Goal: Information Seeking & Learning: Learn about a topic

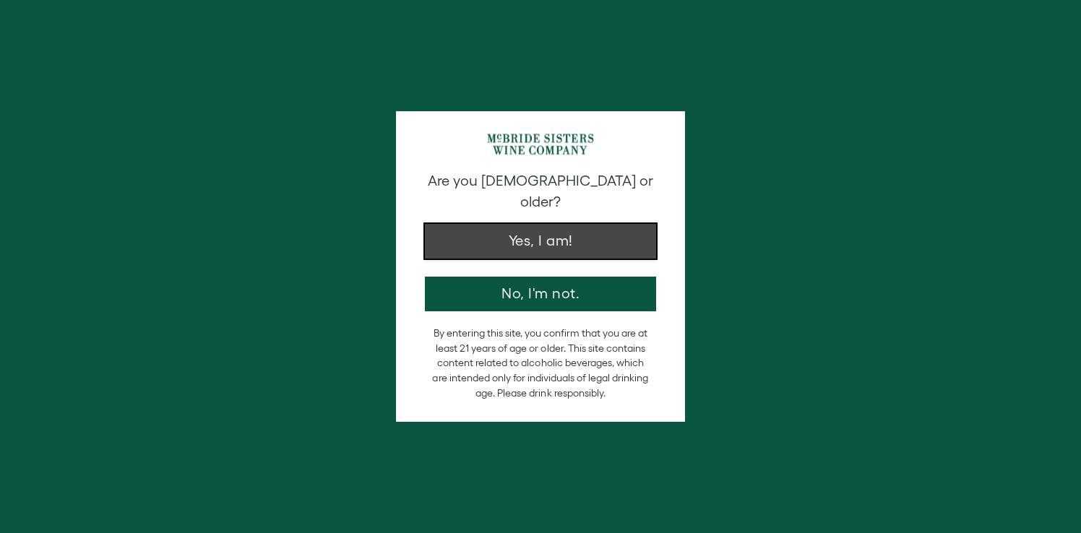
click at [545, 224] on button "Yes, I am!" at bounding box center [540, 241] width 231 height 35
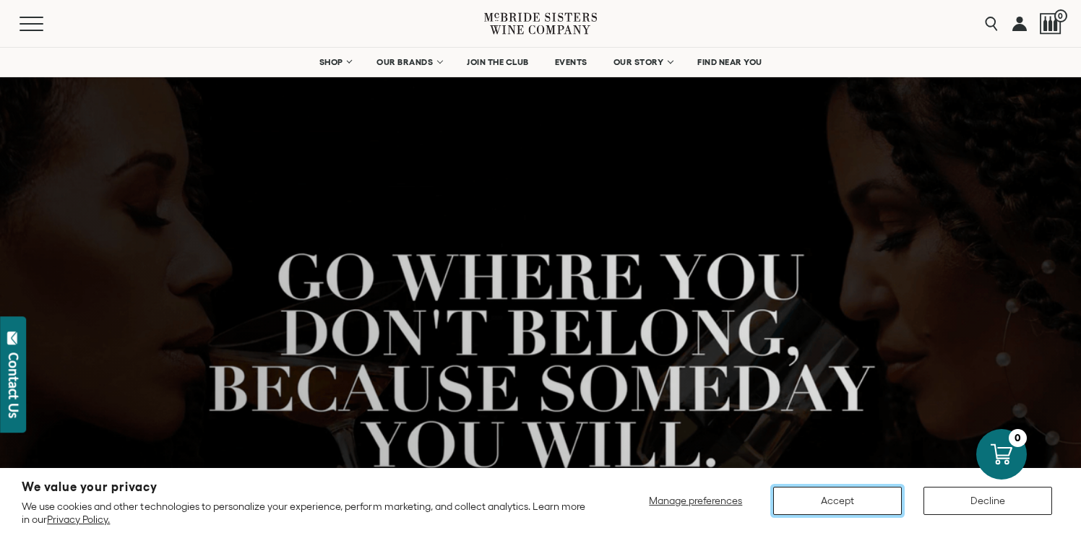
click at [839, 499] on button "Accept" at bounding box center [837, 501] width 129 height 28
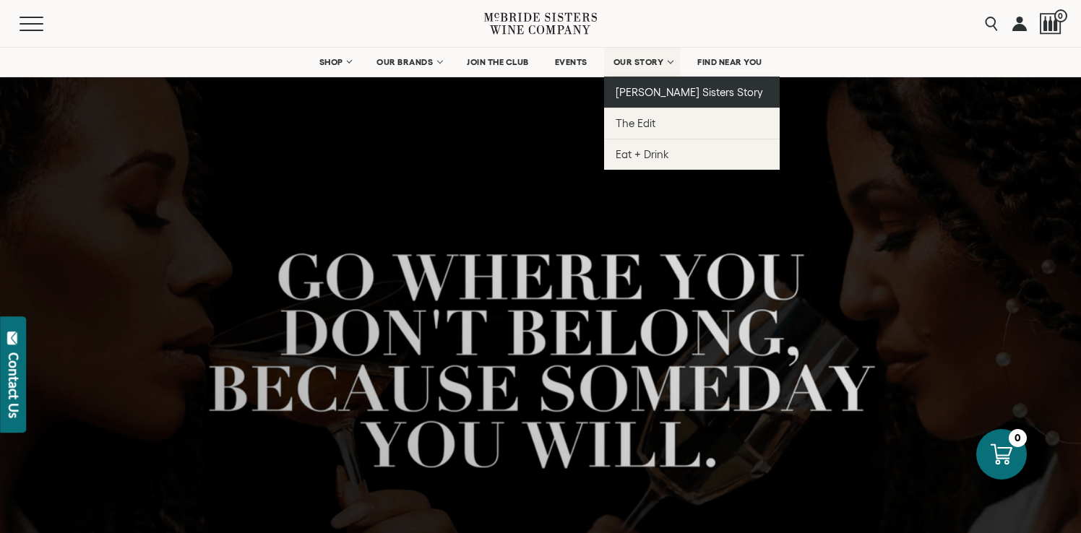
click at [660, 93] on span "[PERSON_NAME] Sisters Story" at bounding box center [689, 92] width 148 height 12
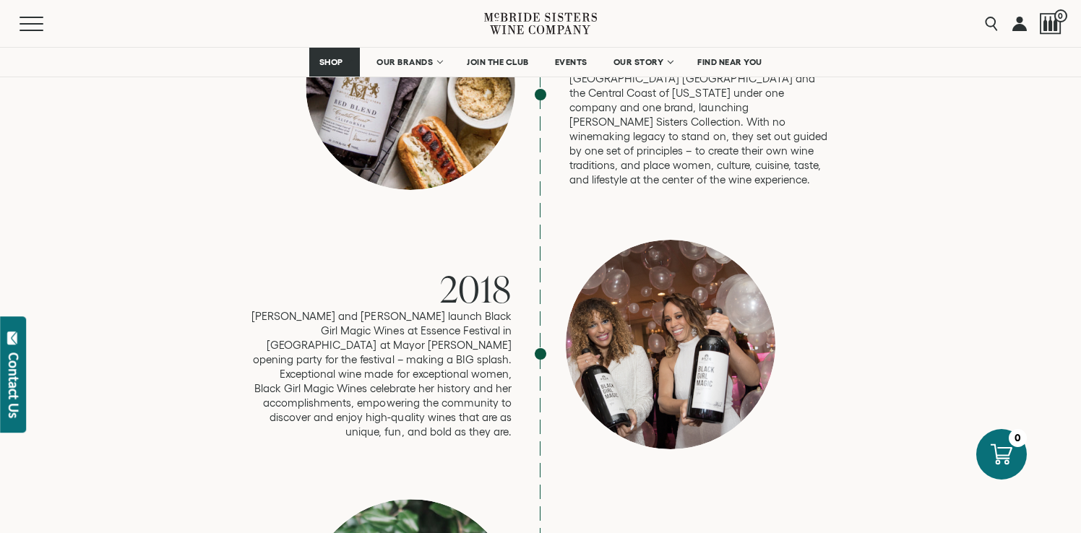
scroll to position [2597, 0]
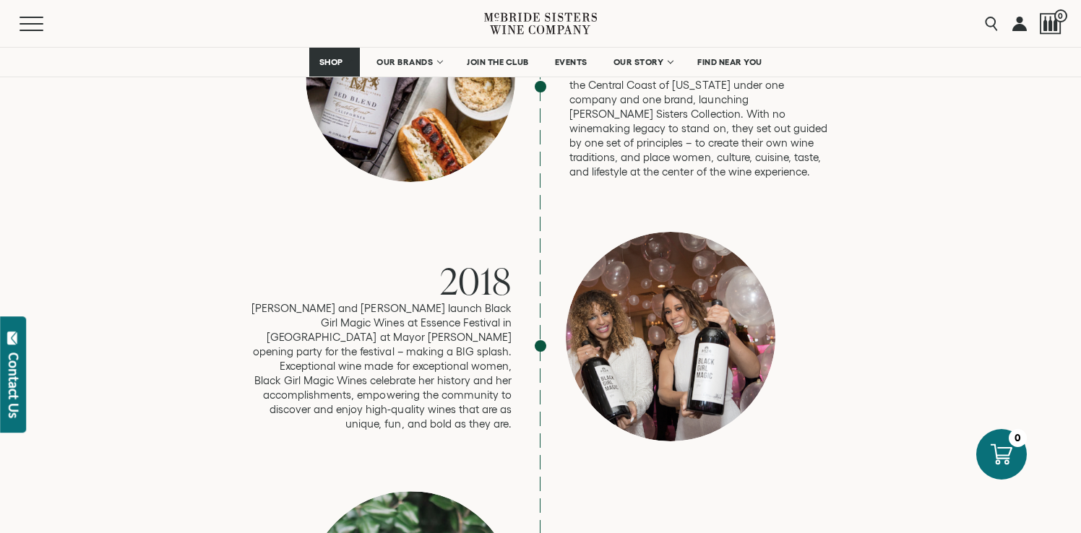
click at [670, 280] on div at bounding box center [670, 336] width 209 height 209
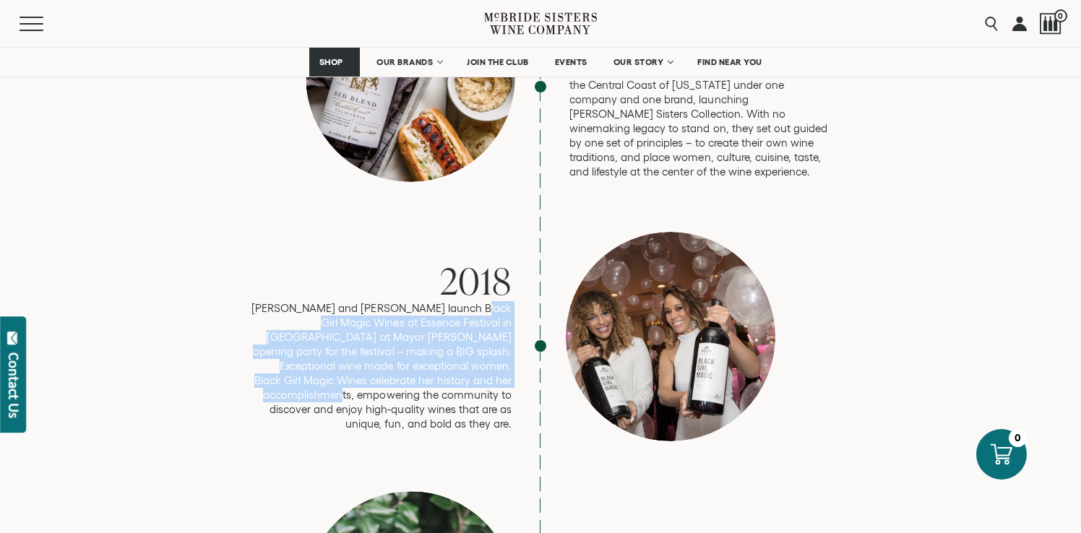
drag, startPoint x: 478, startPoint y: 314, endPoint x: 466, endPoint y: 244, distance: 70.4
click at [466, 301] on p "[PERSON_NAME] and [PERSON_NAME] launch Black Girl Magic Wines at Essence Festiv…" at bounding box center [381, 366] width 260 height 130
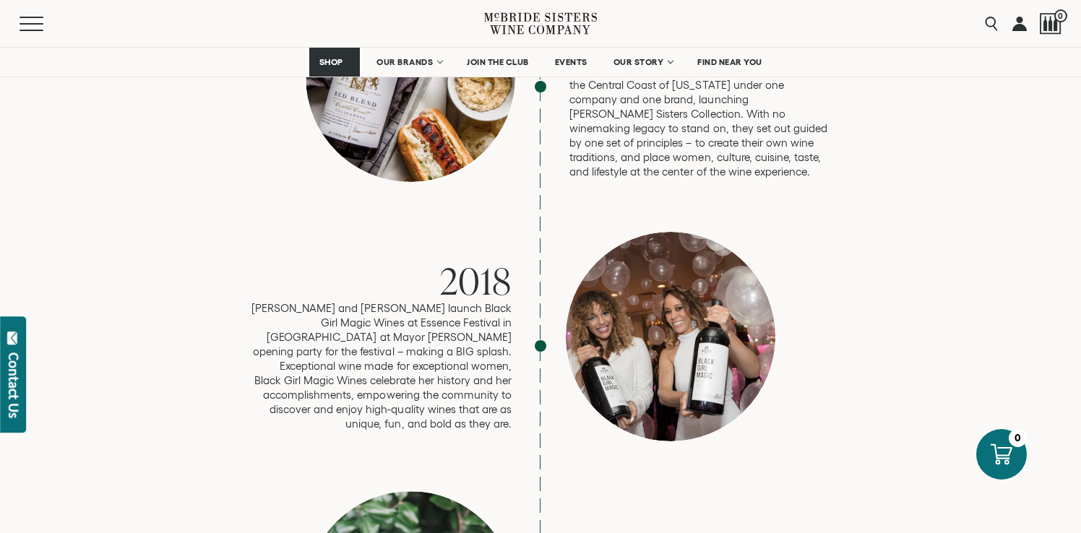
click at [651, 285] on div at bounding box center [670, 336] width 209 height 209
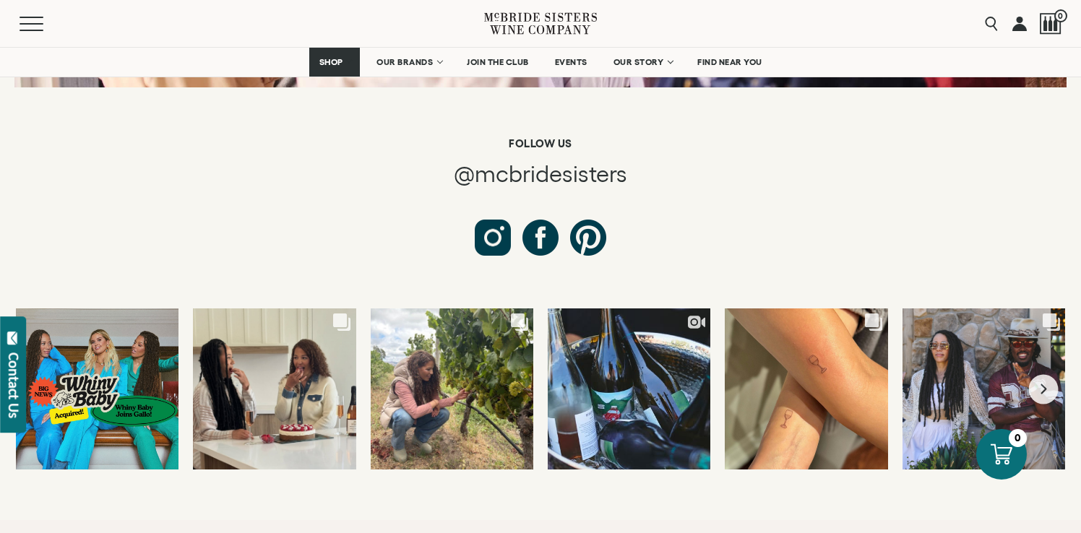
scroll to position [5419, 0]
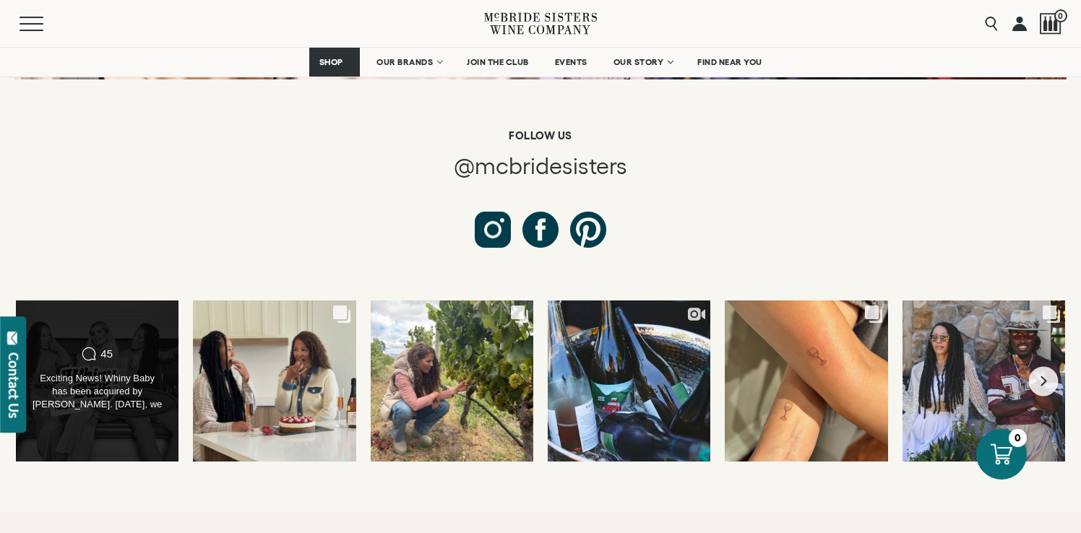
click at [116, 372] on div "Exciting News! Whiny Baby has been acquired by [PERSON_NAME]. [DATE], we partne…" at bounding box center [97, 392] width 131 height 40
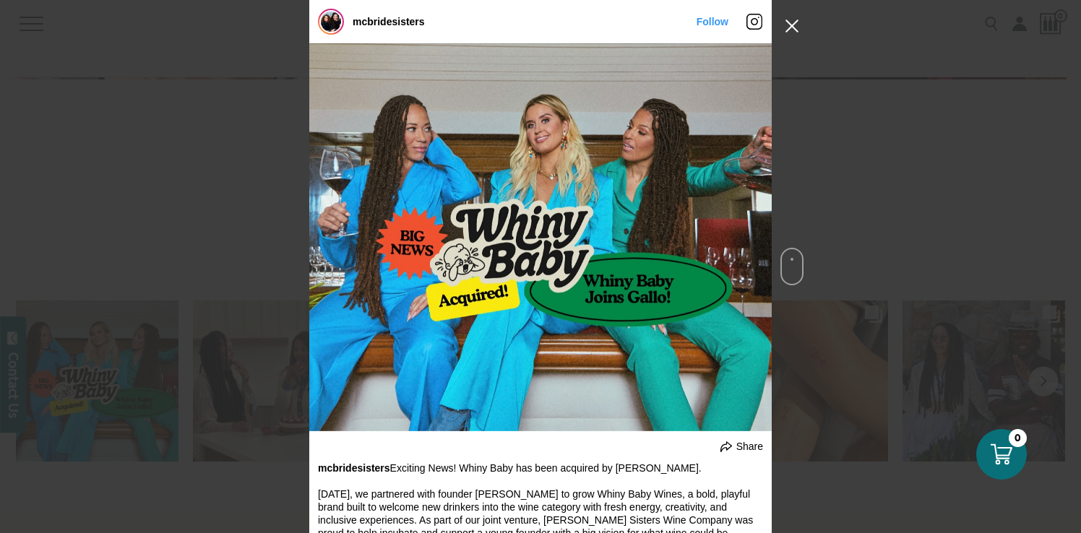
click at [795, 25] on button "Close Instagram Feed Popup" at bounding box center [791, 25] width 23 height 23
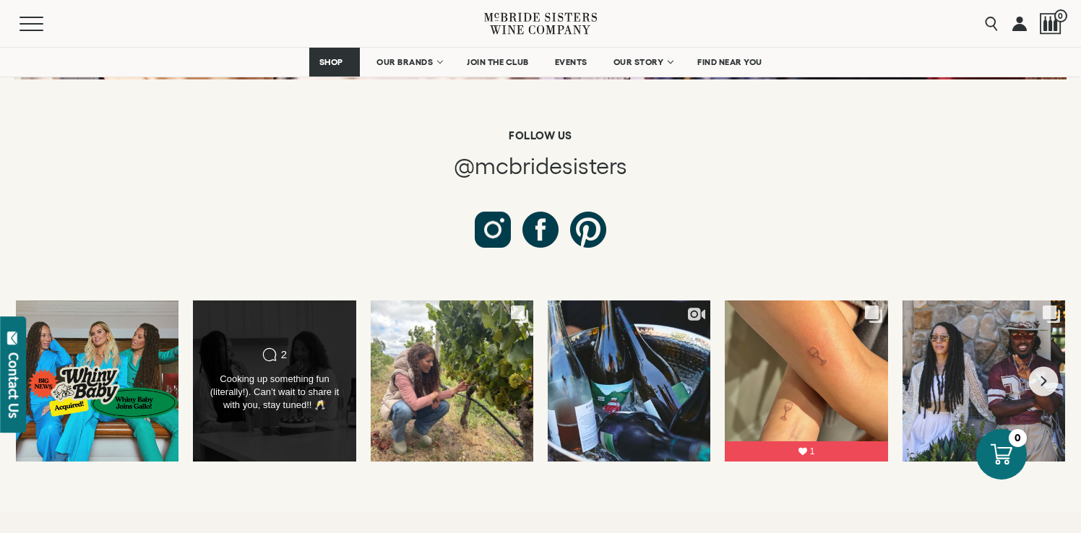
click at [306, 373] on div "Cooking up something fun (literally!). Can’t wait to share it with you, stay tu…" at bounding box center [274, 392] width 131 height 39
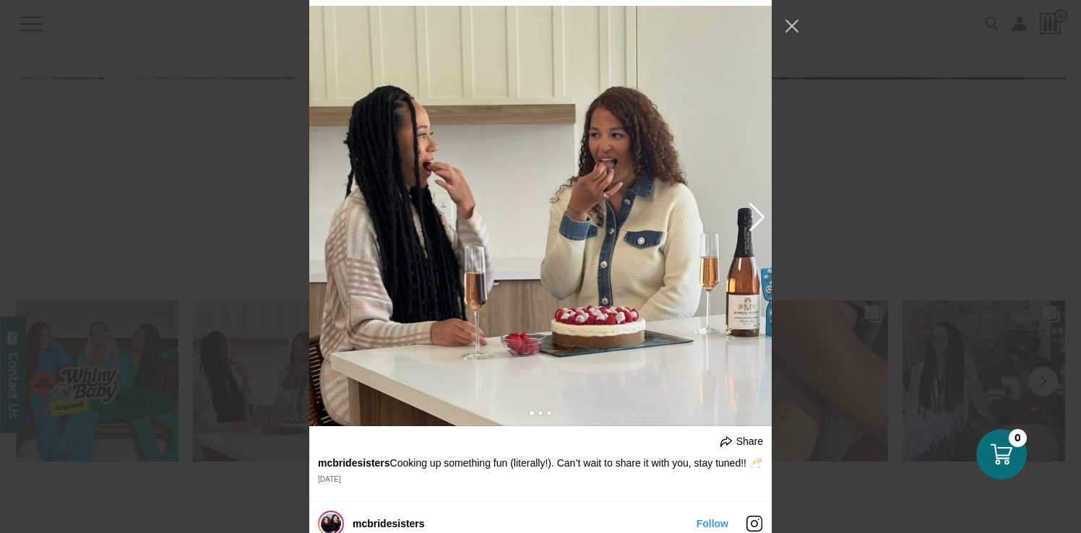
click at [410, 235] on div "Instagram Feed popup" at bounding box center [540, 216] width 462 height 421
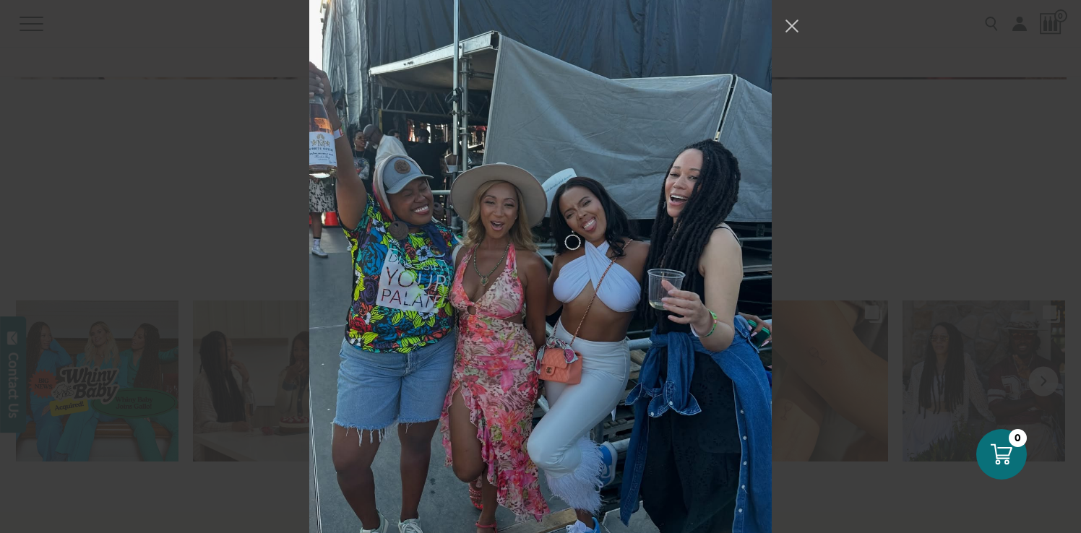
scroll to position [3897, 0]
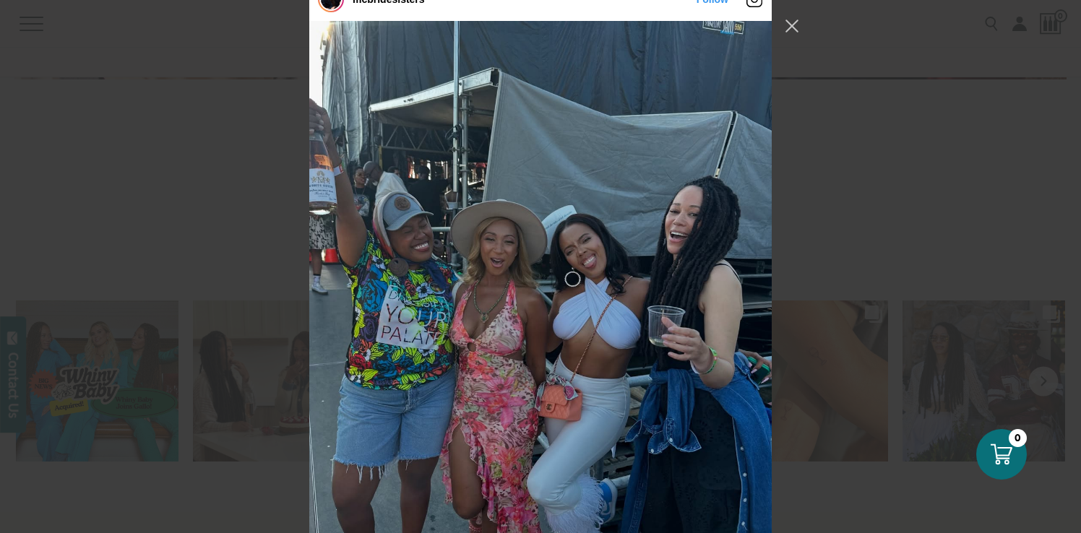
scroll to position [3863, 0]
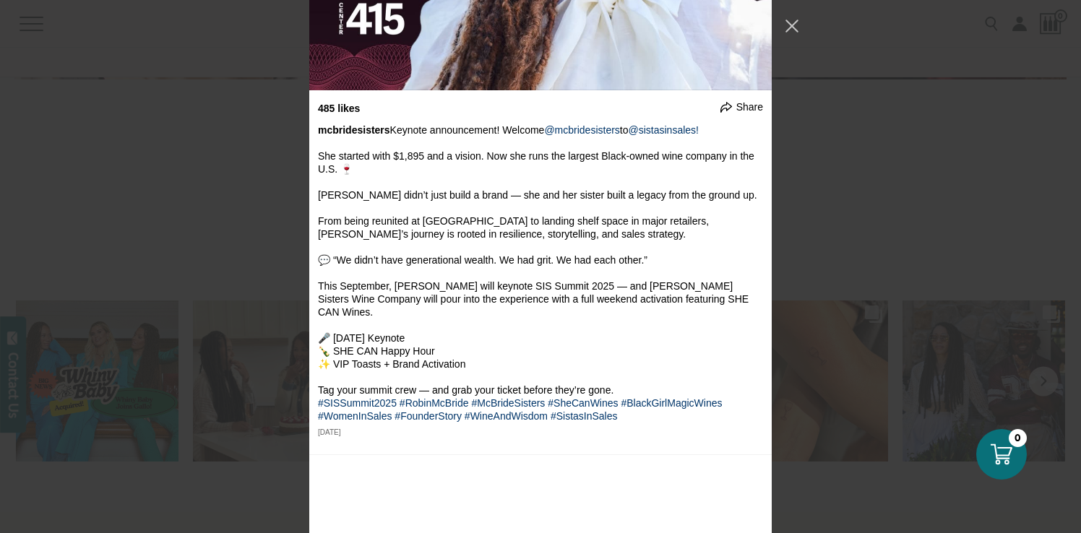
scroll to position [9044, 0]
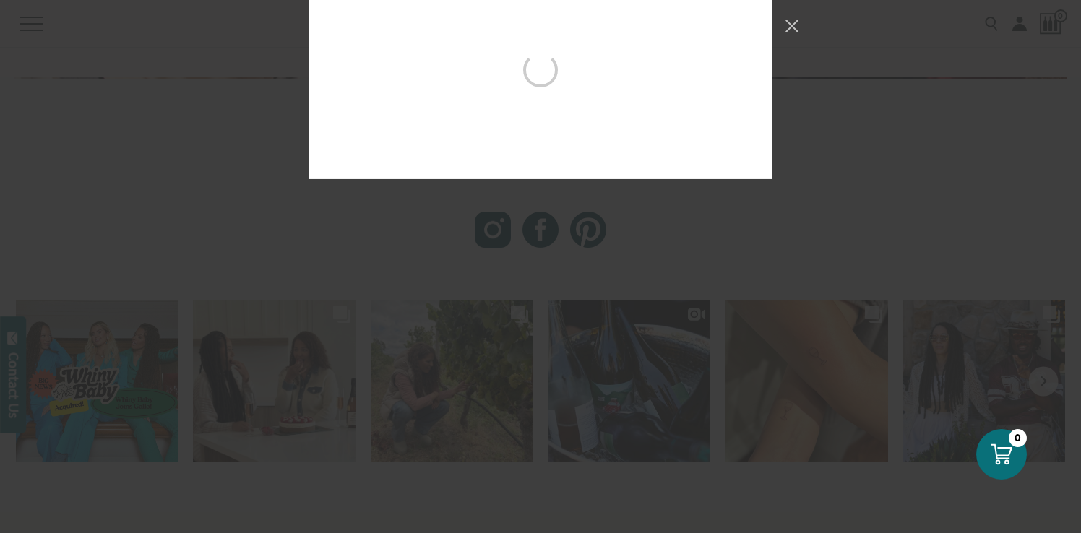
scroll to position [10219, 0]
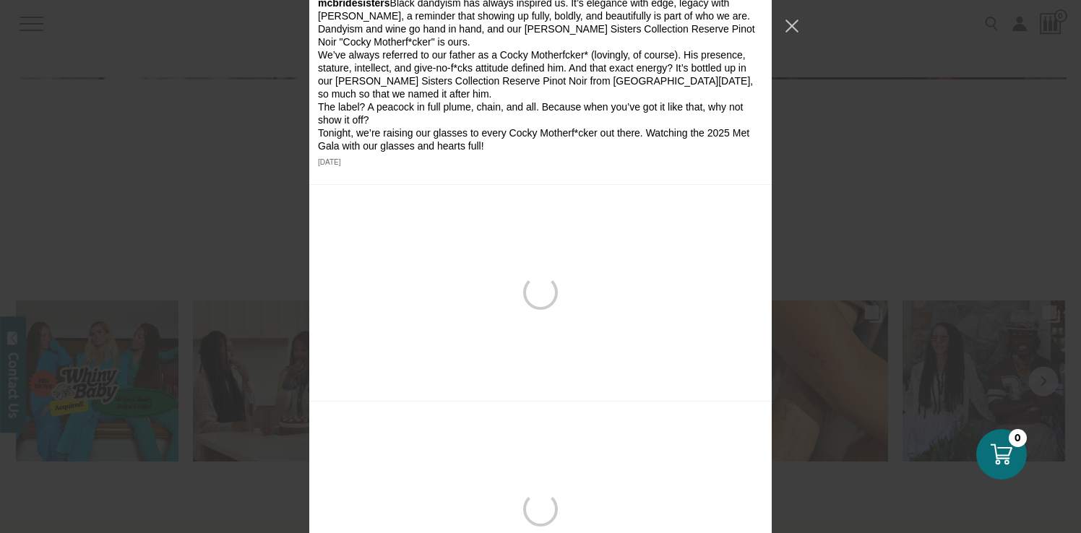
scroll to position [14158, 0]
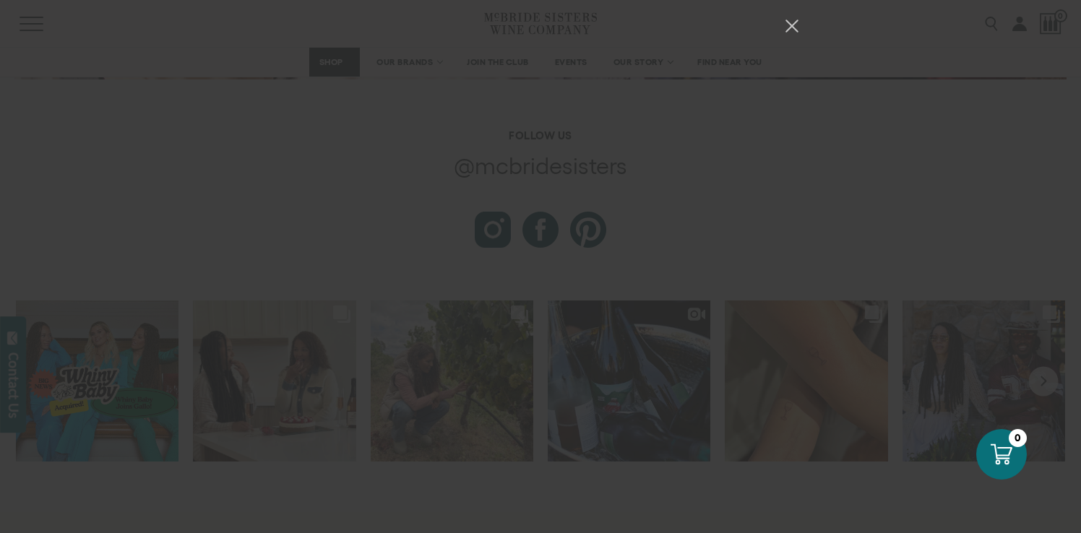
scroll to position [16958, 0]
